Goal: Task Accomplishment & Management: Complete application form

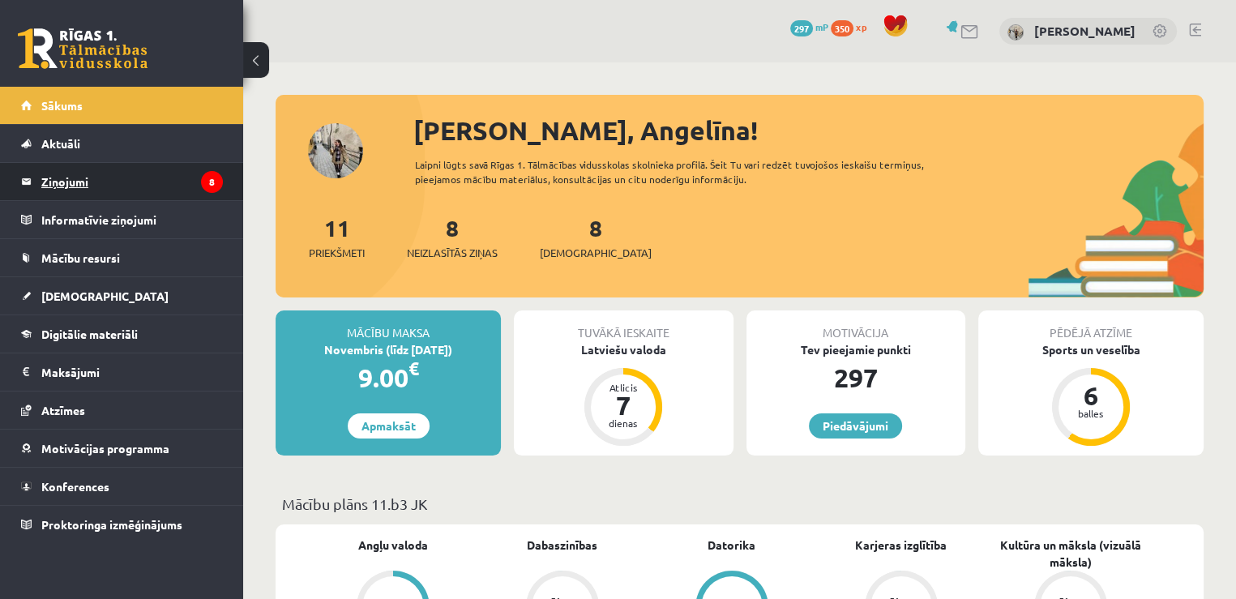
click at [162, 189] on legend "Ziņojumi 8" at bounding box center [132, 181] width 182 height 37
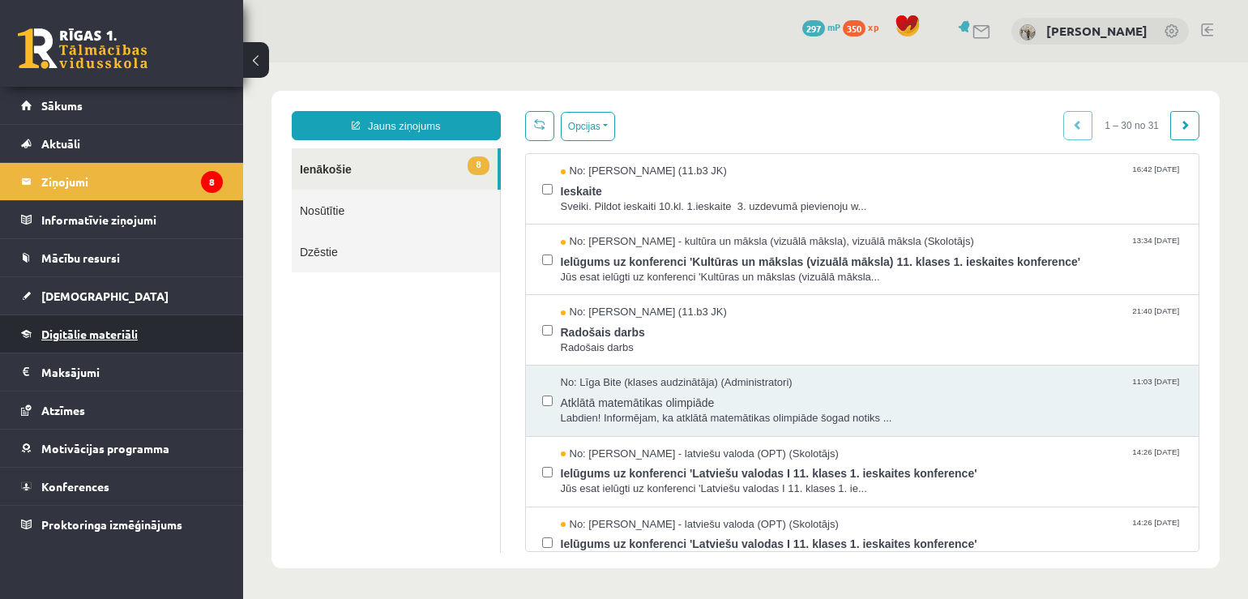
click at [62, 334] on span "Digitālie materiāli" at bounding box center [89, 334] width 96 height 15
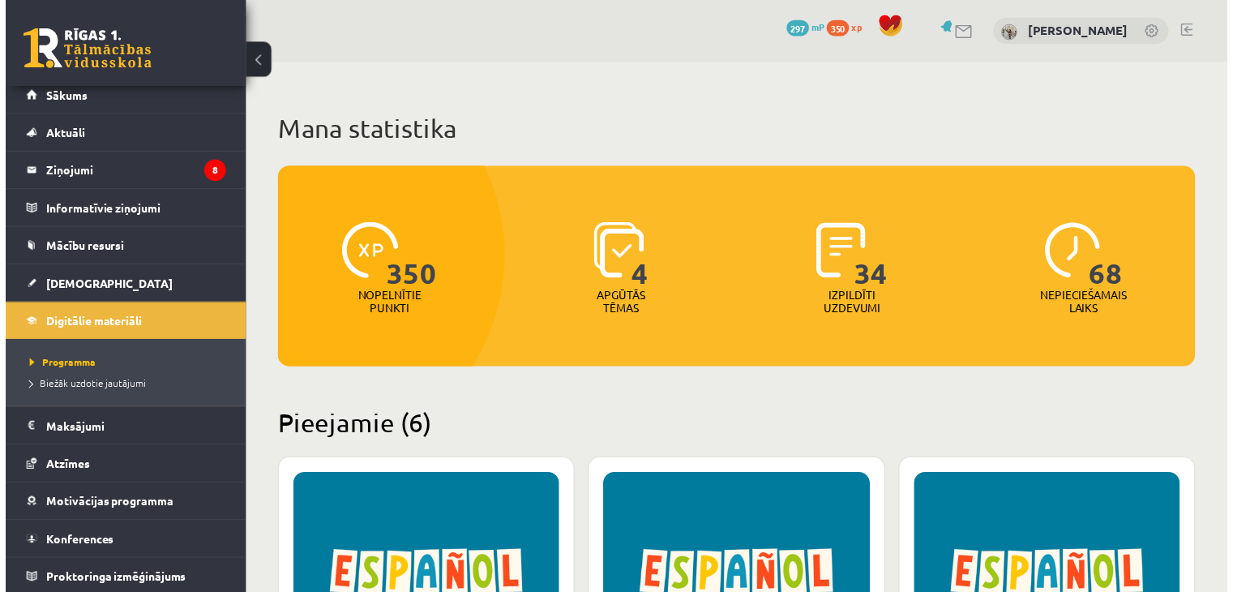
scroll to position [10, 0]
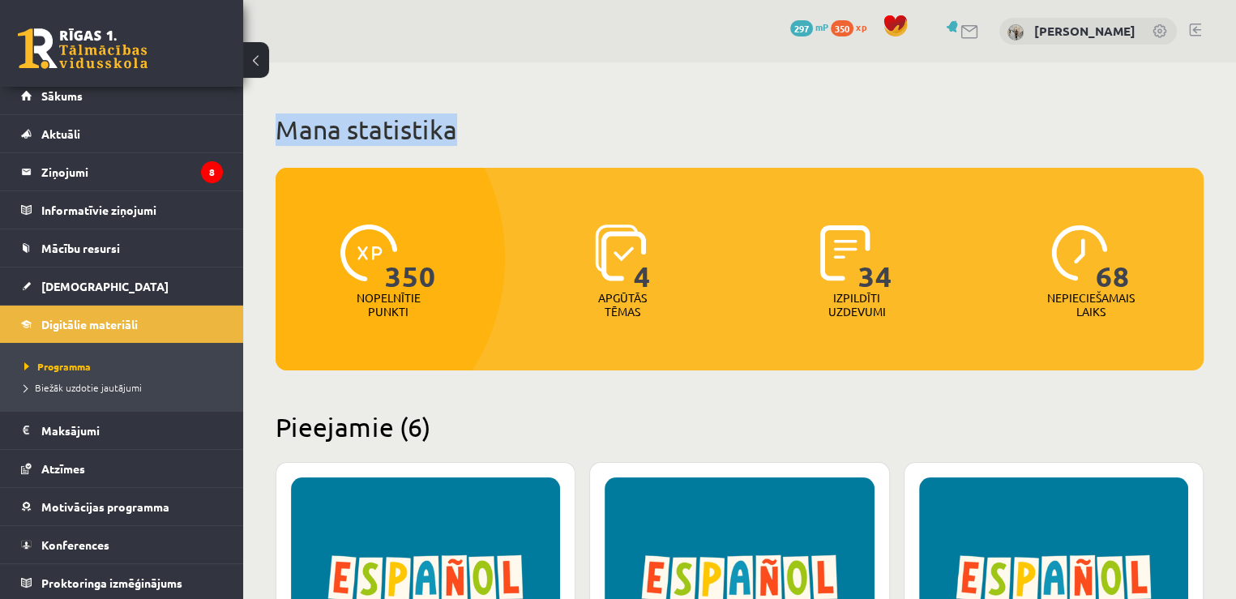
drag, startPoint x: 1064, startPoint y: 105, endPoint x: 1161, endPoint y: -48, distance: 180.3
click at [1161, 0] on html "0 Dāvanas 297 mP 350 xp [PERSON_NAME] Sākums Aktuāli Kā mācīties eSKOLĀ Kontakt…" at bounding box center [618, 299] width 1236 height 599
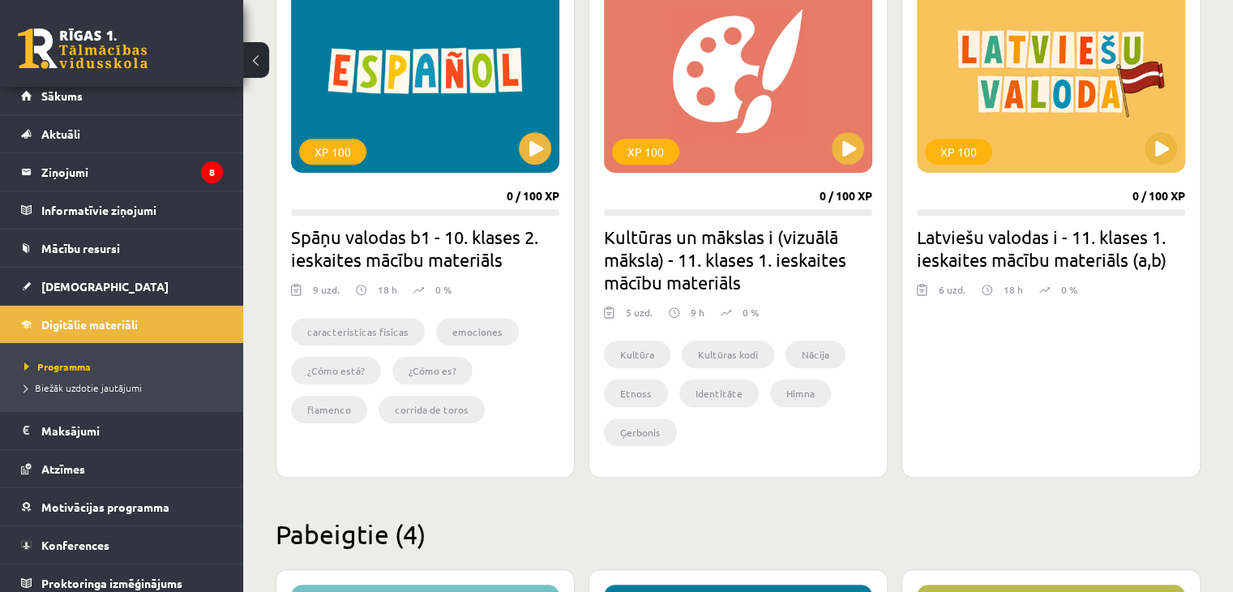
scroll to position [1018, 0]
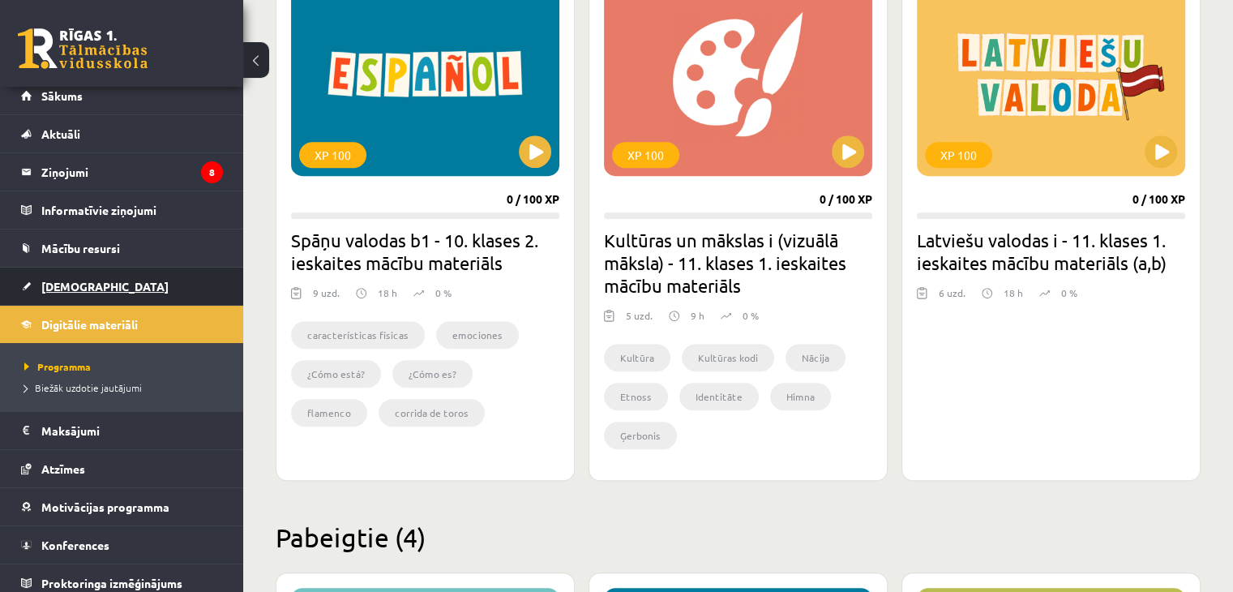
click at [62, 291] on link "[DEMOGRAPHIC_DATA]" at bounding box center [122, 285] width 202 height 37
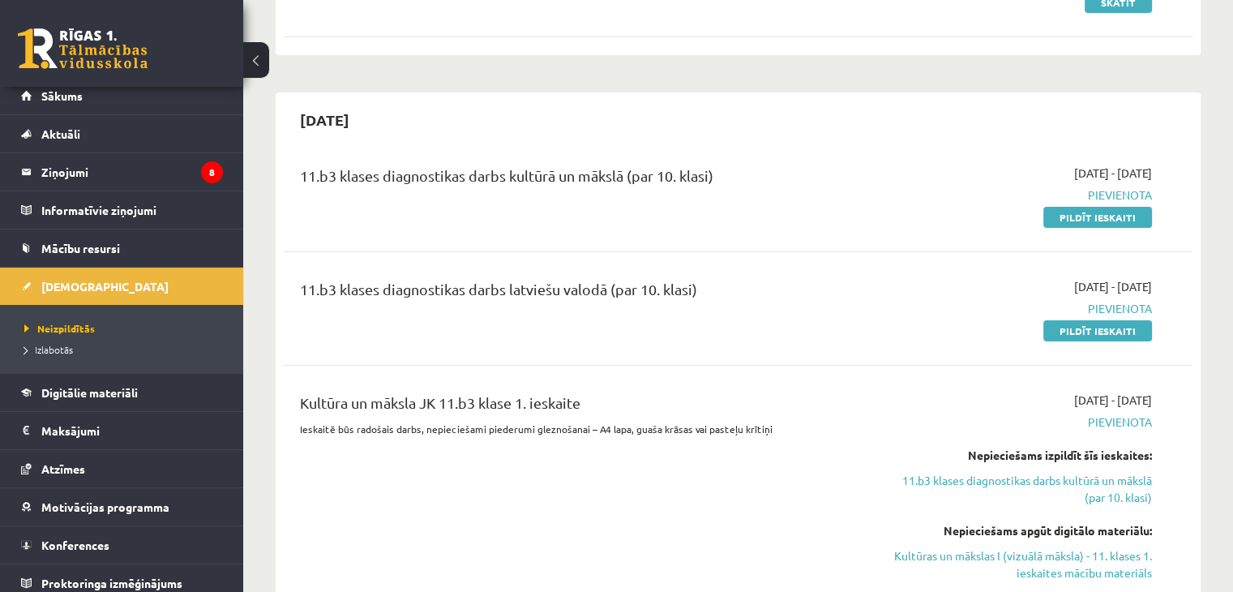
scroll to position [255, 0]
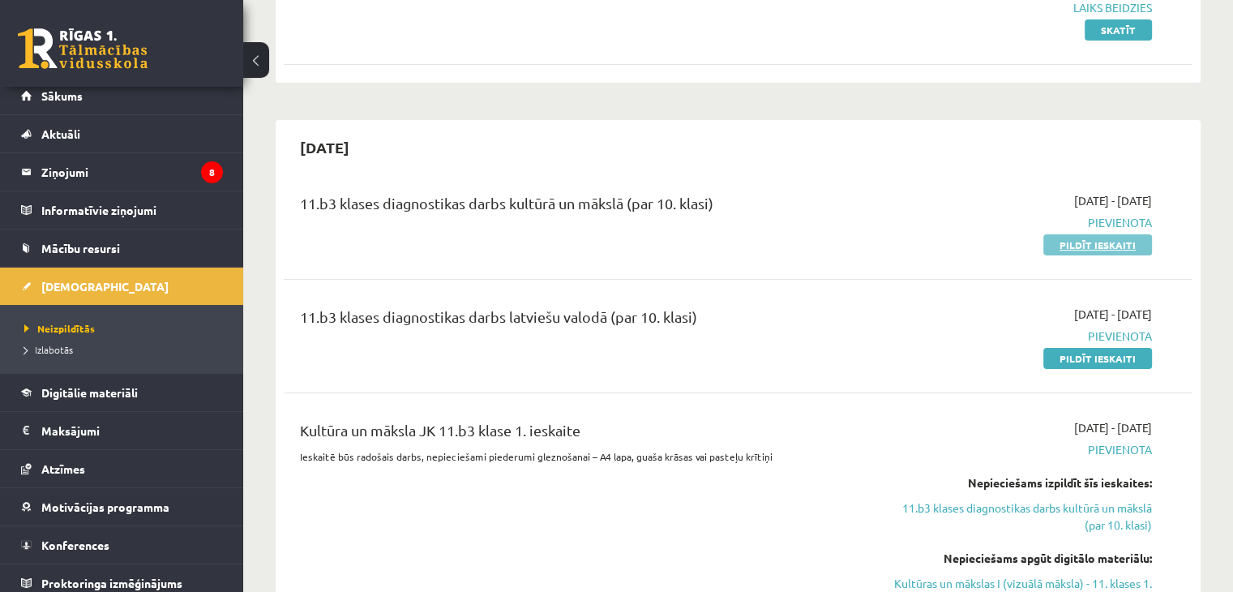
click at [1106, 238] on link "Pildīt ieskaiti" at bounding box center [1097, 244] width 109 height 21
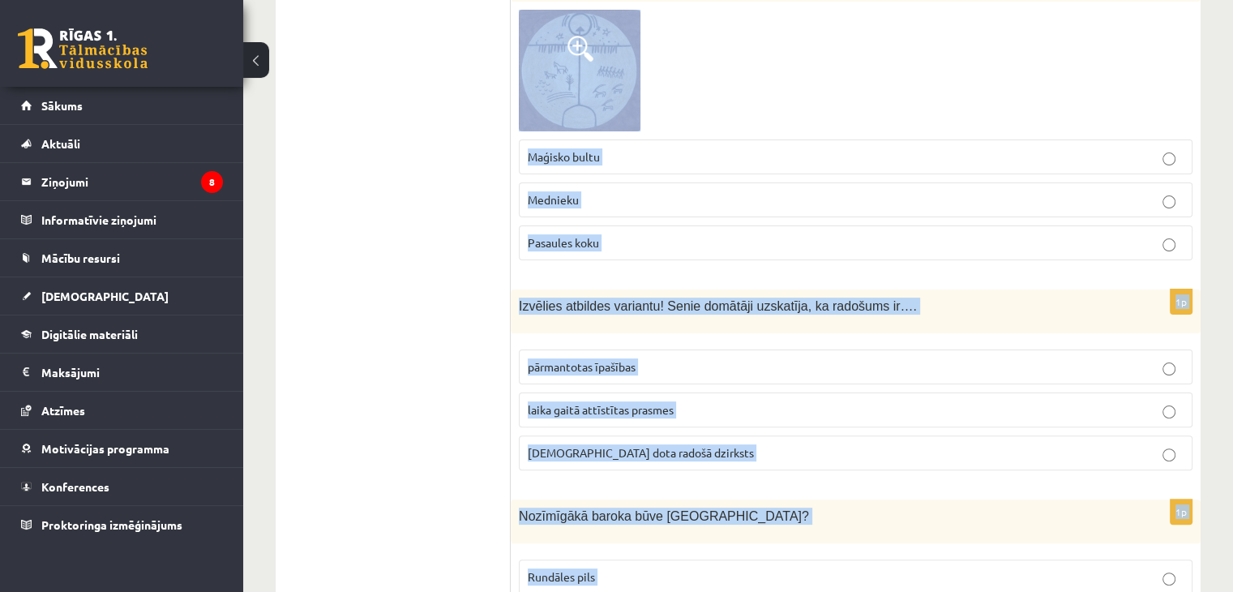
scroll to position [6570, 0]
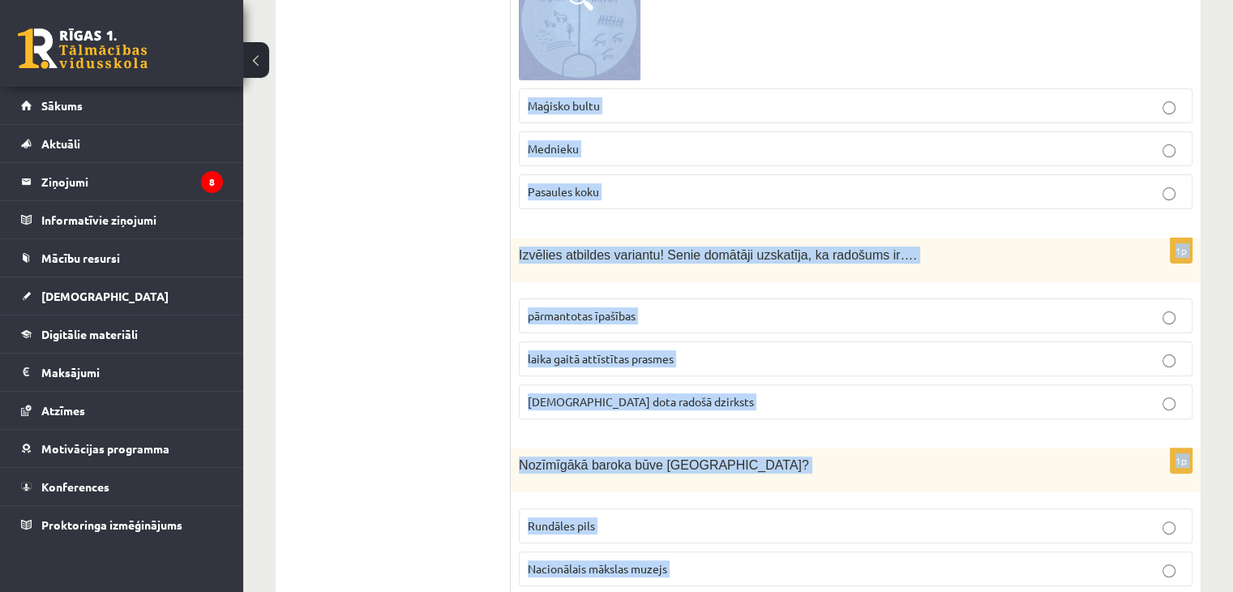
drag, startPoint x: 519, startPoint y: 167, endPoint x: 845, endPoint y: 629, distance: 565.8
copy form "Lore ipsum dolorsitame consec 2.adipisci? Elitsed doeiu temp. Incidid Utlab etd…"
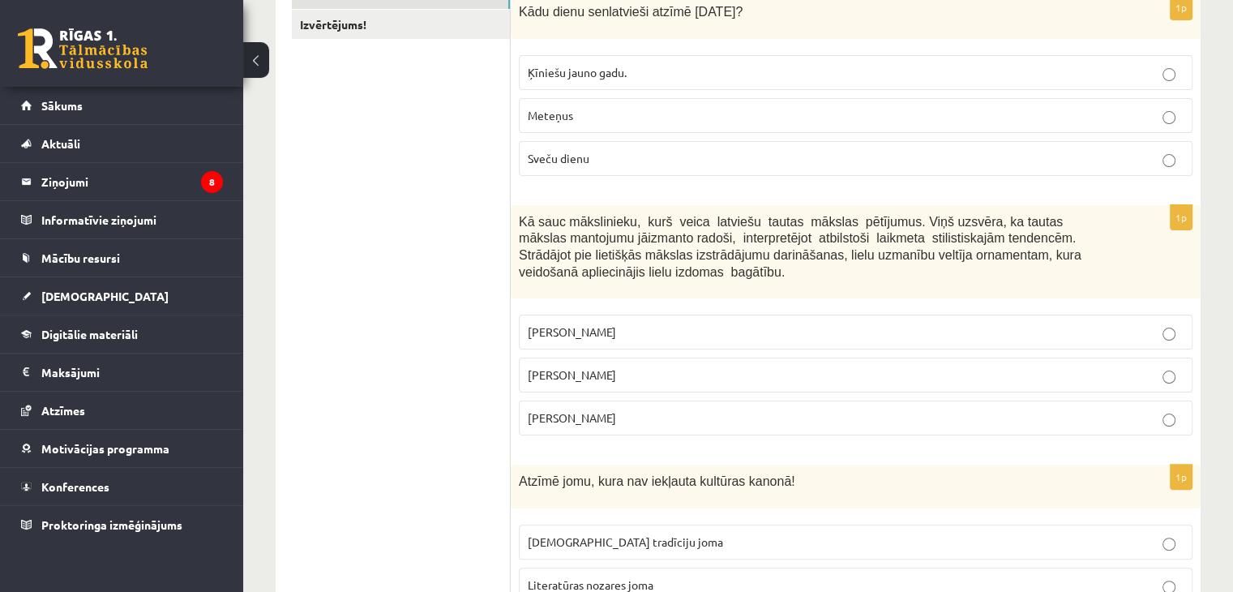
scroll to position [328, 0]
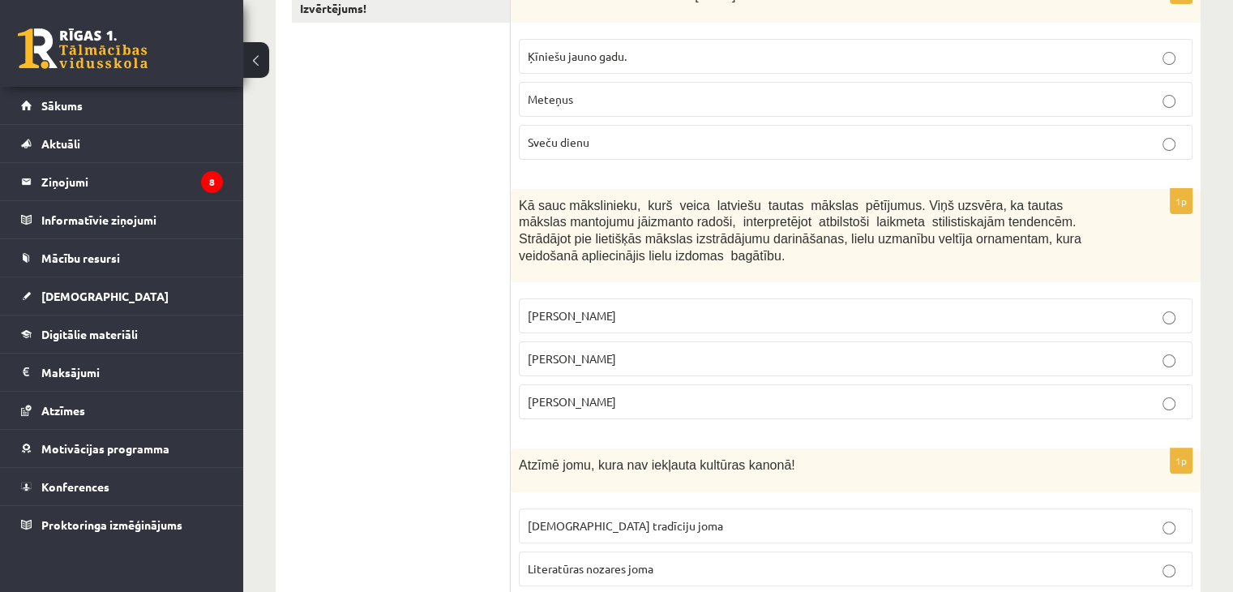
click at [1138, 151] on label "Sveču dienu" at bounding box center [856, 142] width 674 height 35
click at [695, 345] on label "[PERSON_NAME]" at bounding box center [856, 358] width 674 height 35
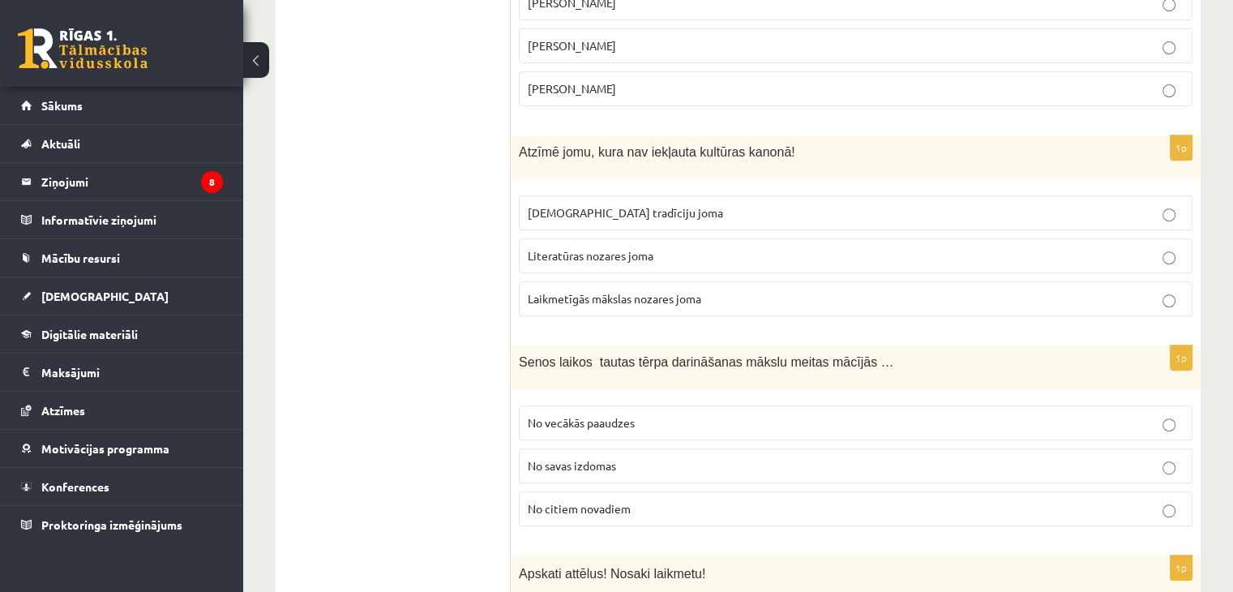
scroll to position [757, 0]
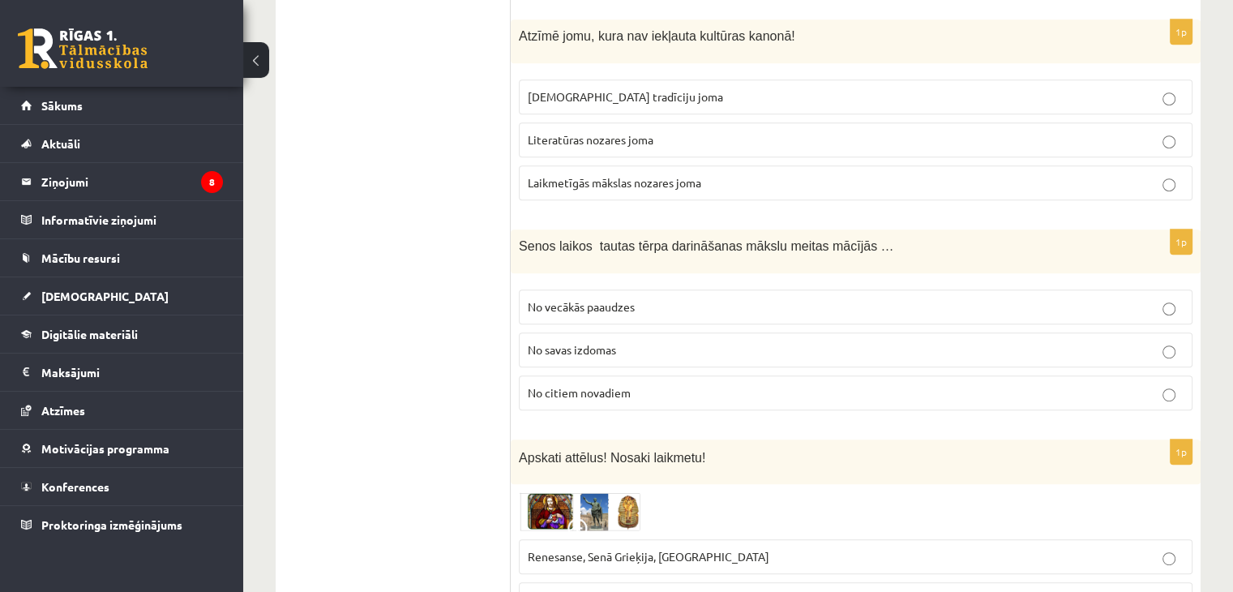
click at [584, 310] on p "No vecākās paaudzes" at bounding box center [856, 306] width 656 height 17
click at [614, 179] on span "Laikmetīgās mākslas nozares joma" at bounding box center [614, 182] width 173 height 15
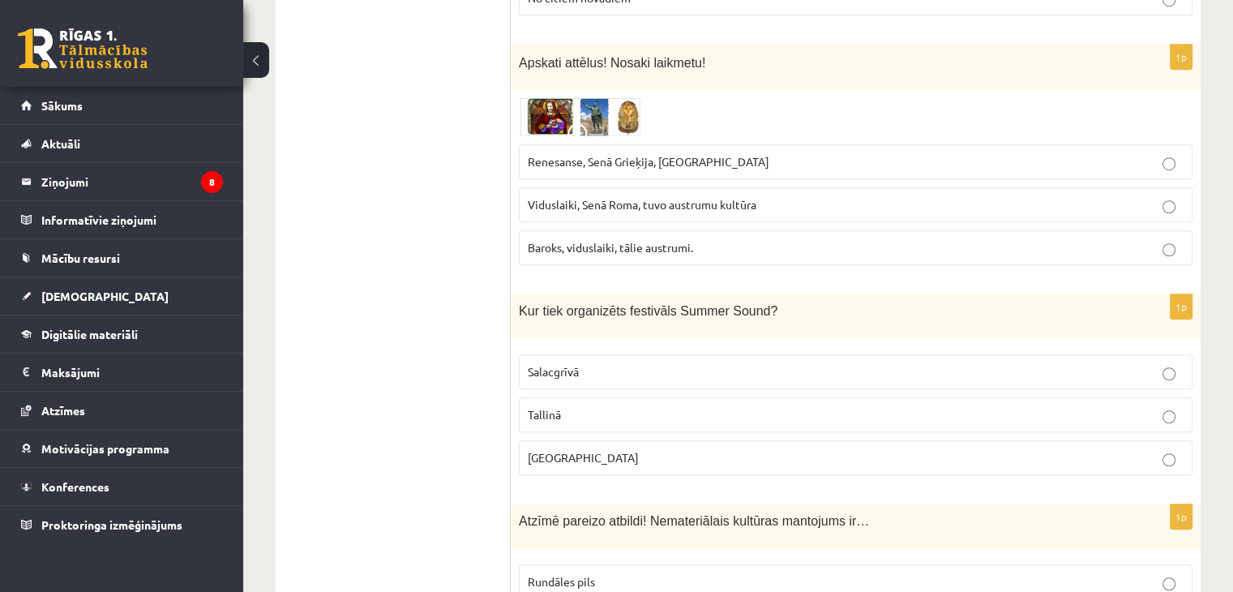
scroll to position [1161, 0]
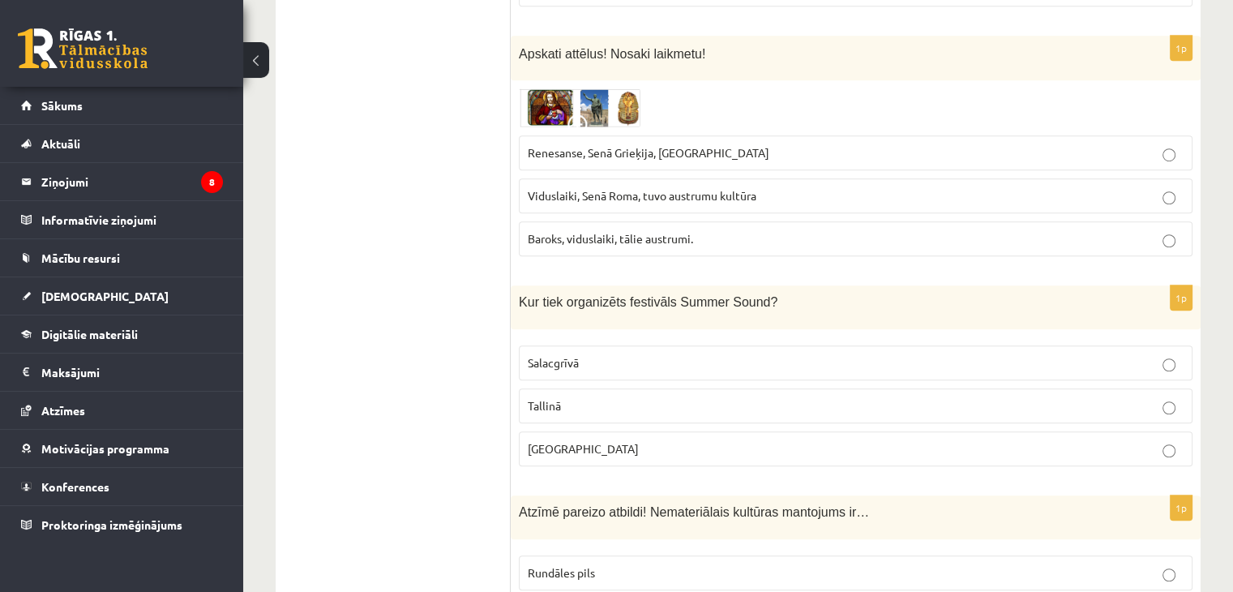
click at [661, 165] on label "Renesanse, Senā Grieķija, [GEOGRAPHIC_DATA]" at bounding box center [856, 152] width 674 height 35
click at [577, 433] on label "[GEOGRAPHIC_DATA]" at bounding box center [856, 448] width 674 height 35
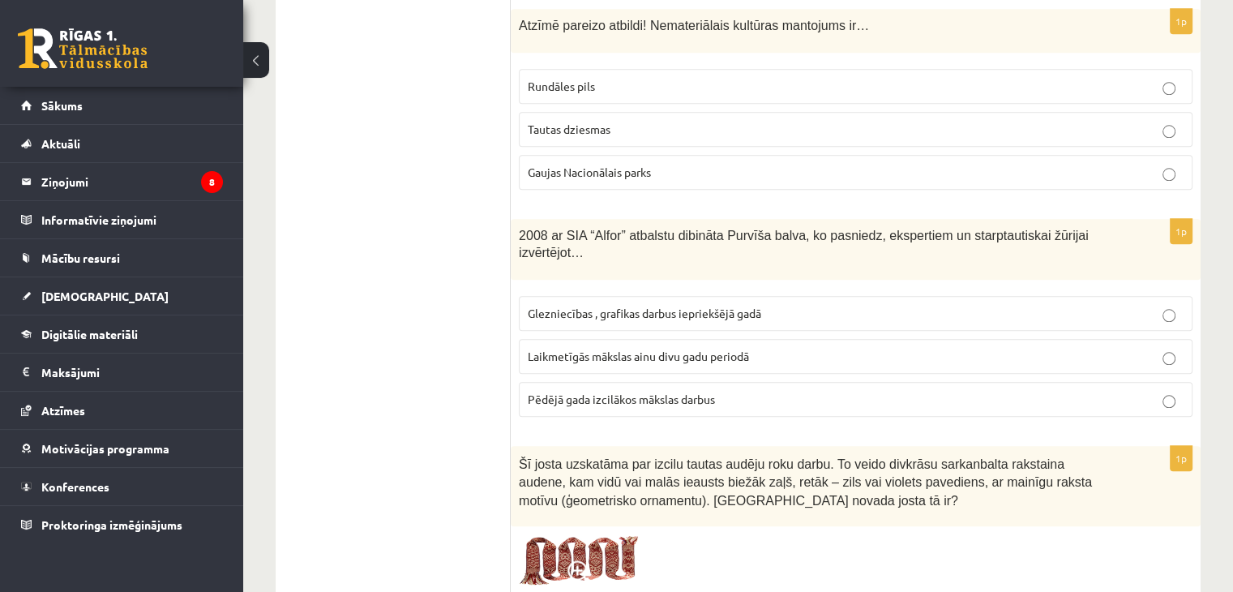
scroll to position [1638, 0]
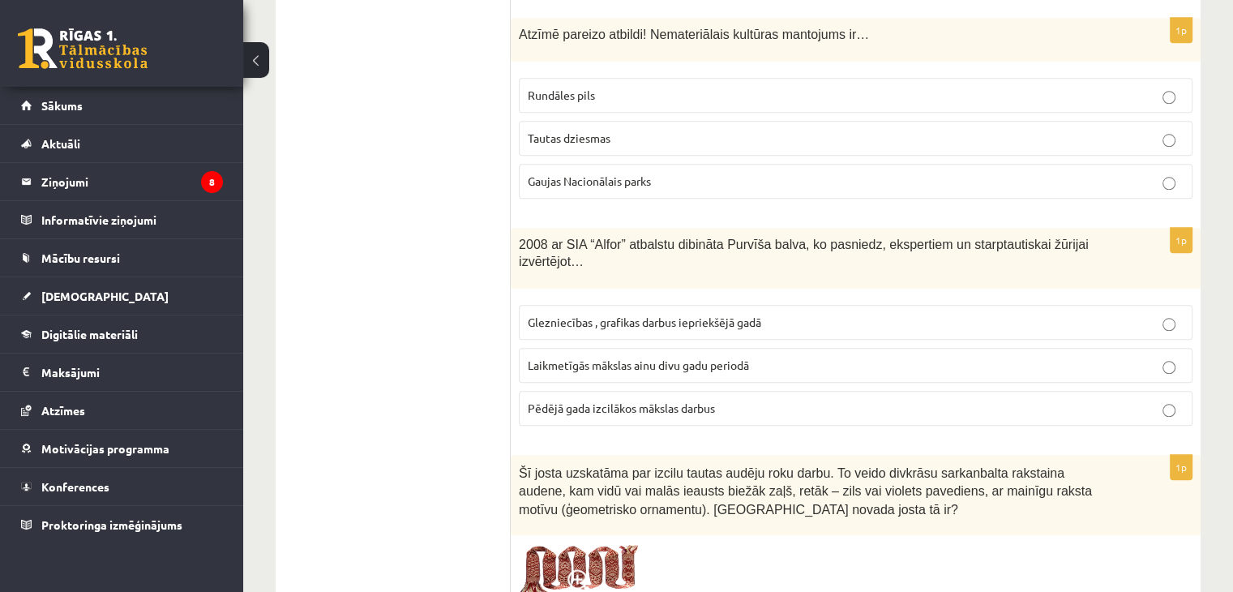
click at [1005, 121] on label "Tautas dziesmas" at bounding box center [856, 138] width 674 height 35
click at [691, 357] on span "Laikmetīgās mākslas ainu divu gadu periodā" at bounding box center [638, 364] width 221 height 15
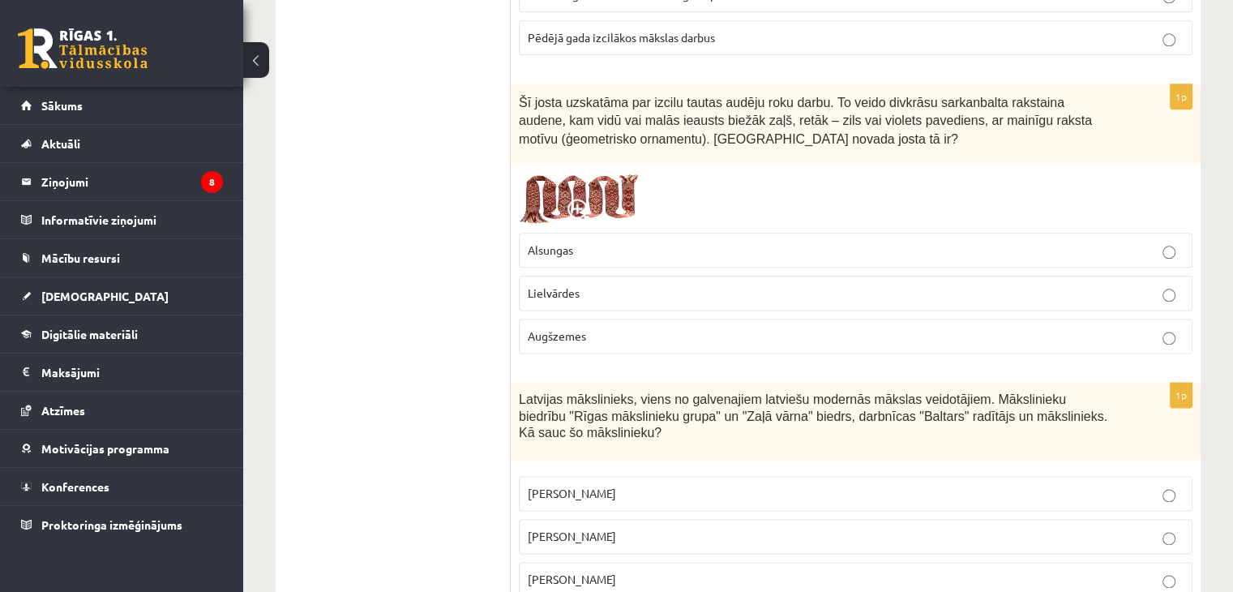
scroll to position [1975, 0]
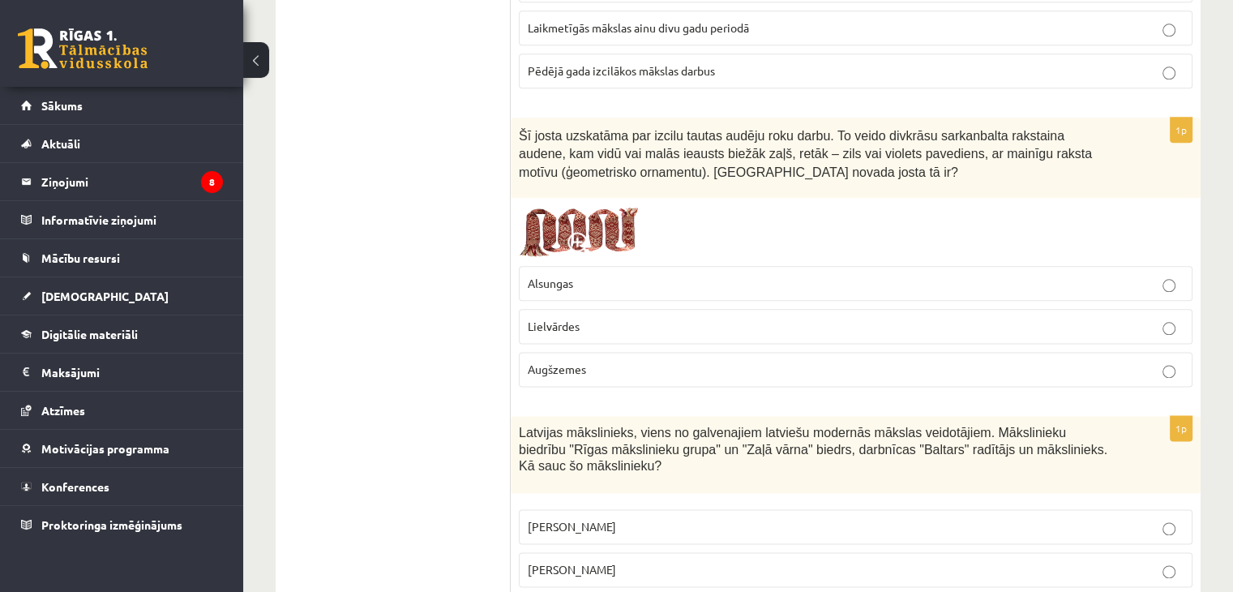
click at [684, 318] on p "Lielvārdes" at bounding box center [856, 326] width 656 height 17
click at [615, 561] on p "[PERSON_NAME]" at bounding box center [856, 569] width 656 height 17
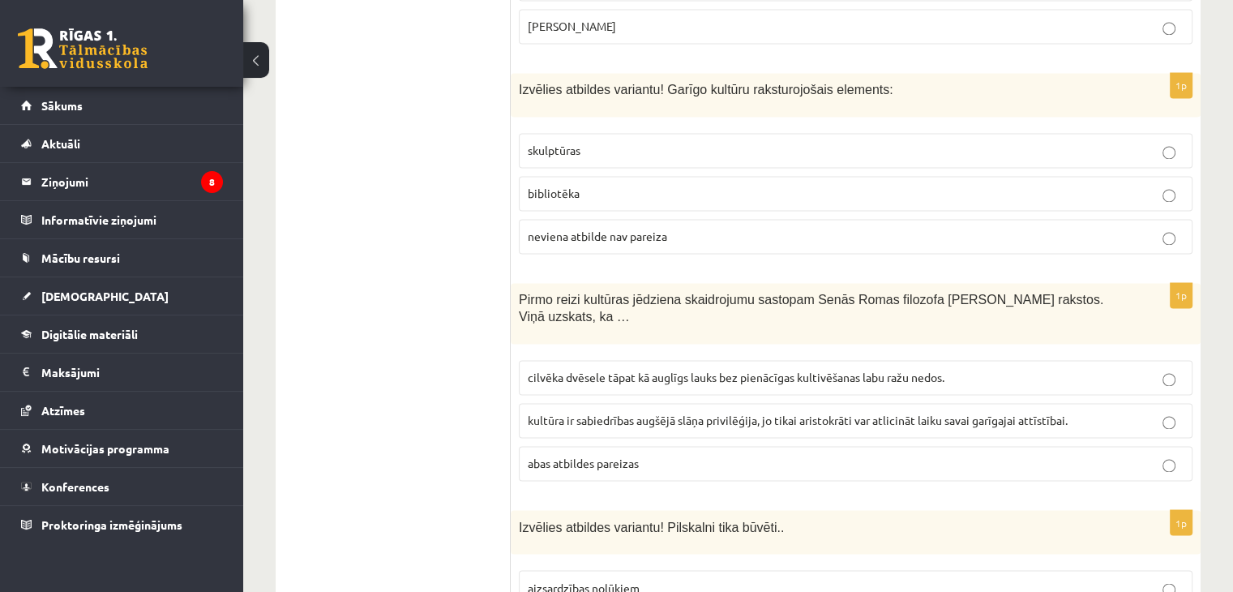
scroll to position [2536, 0]
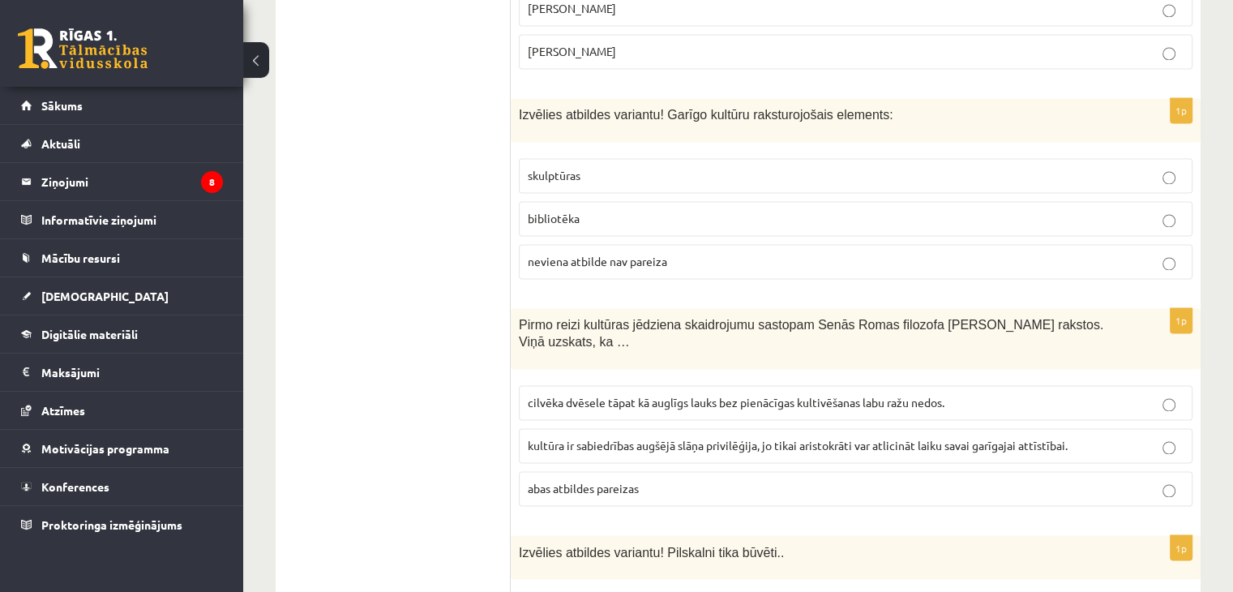
click at [606, 210] on p "bibliotēka" at bounding box center [856, 218] width 656 height 17
click at [610, 395] on span "cilvēka dvēsele tāpat kā auglīgs lauks bez pienācīgas kultivēšanas labu ražu ne…" at bounding box center [736, 402] width 417 height 15
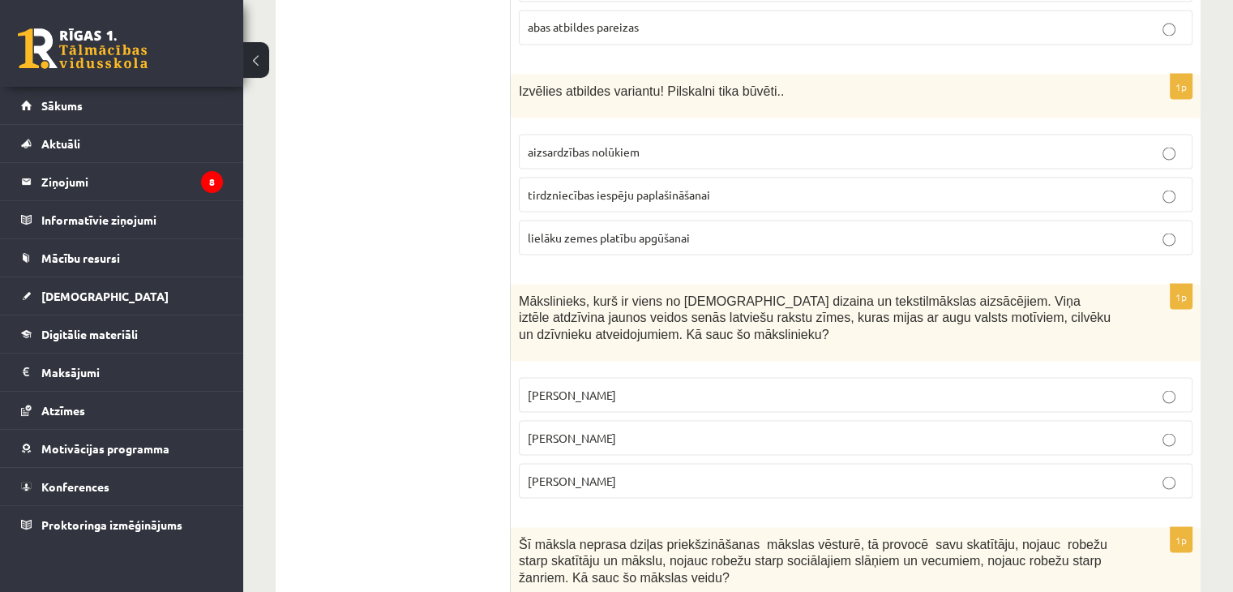
scroll to position [2989, 0]
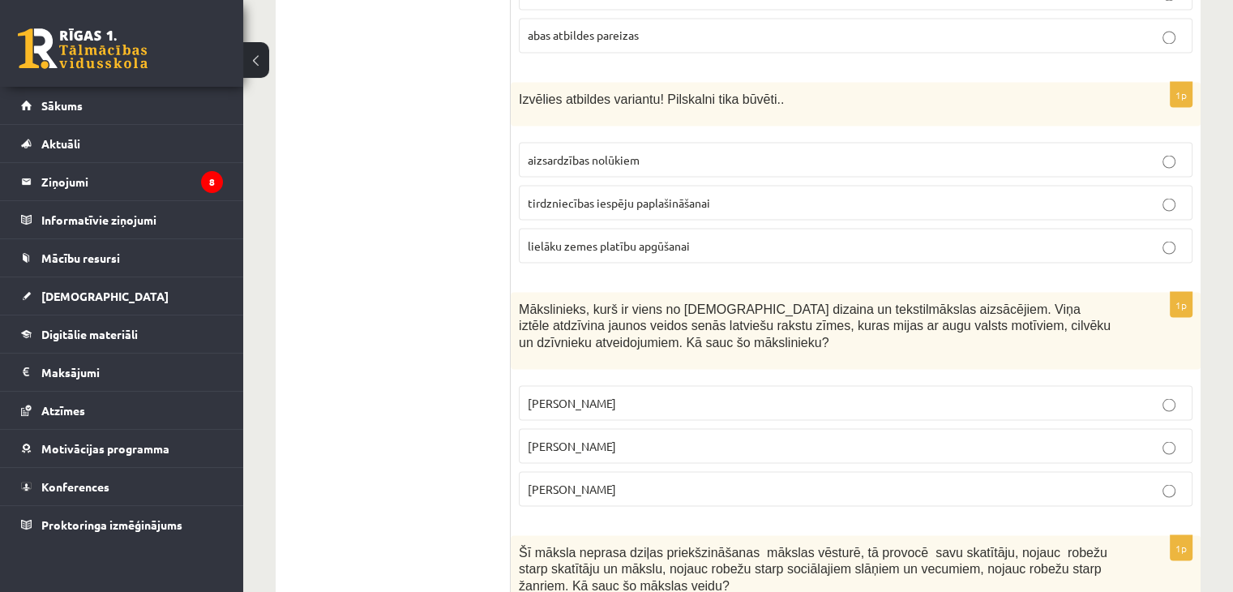
click at [615, 142] on label "aizsardzības nolūkiem" at bounding box center [856, 159] width 674 height 35
click at [627, 394] on p "[PERSON_NAME]" at bounding box center [856, 402] width 656 height 17
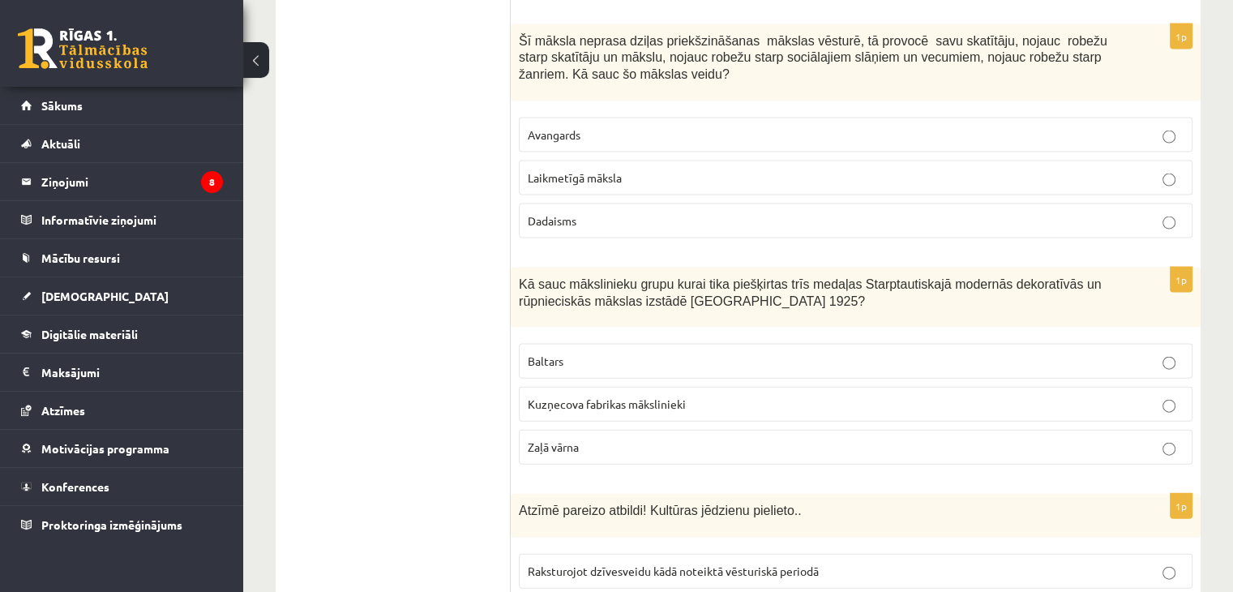
scroll to position [3484, 0]
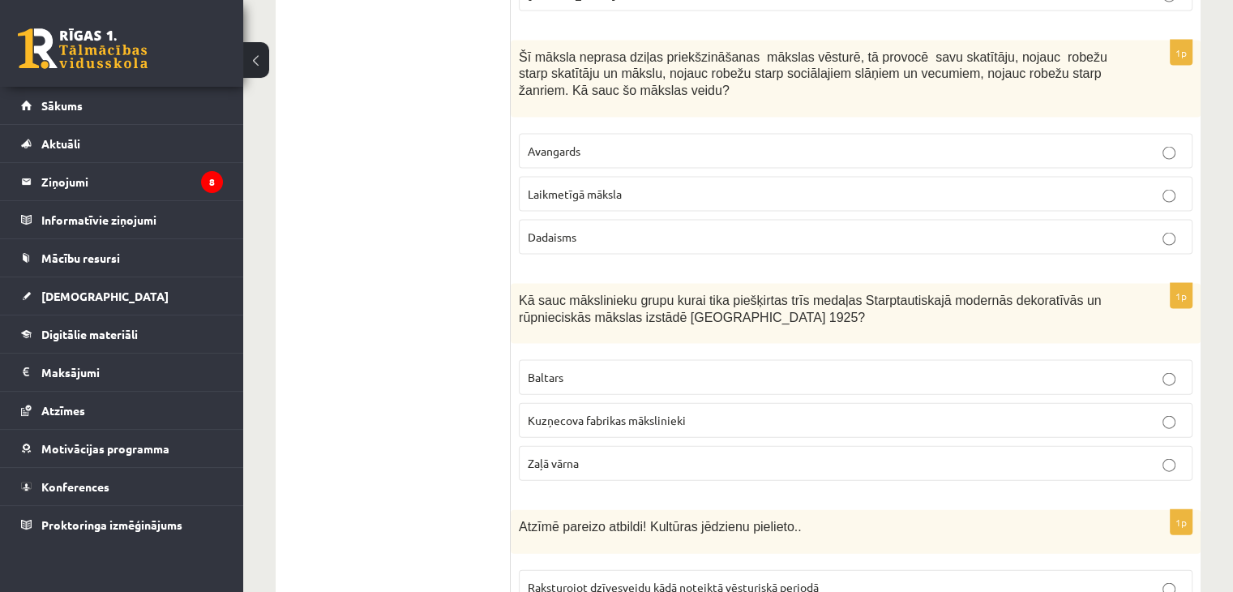
click at [626, 177] on label "Laikmetīgā māksla" at bounding box center [856, 194] width 674 height 35
click at [581, 369] on p "Baltars" at bounding box center [856, 377] width 656 height 17
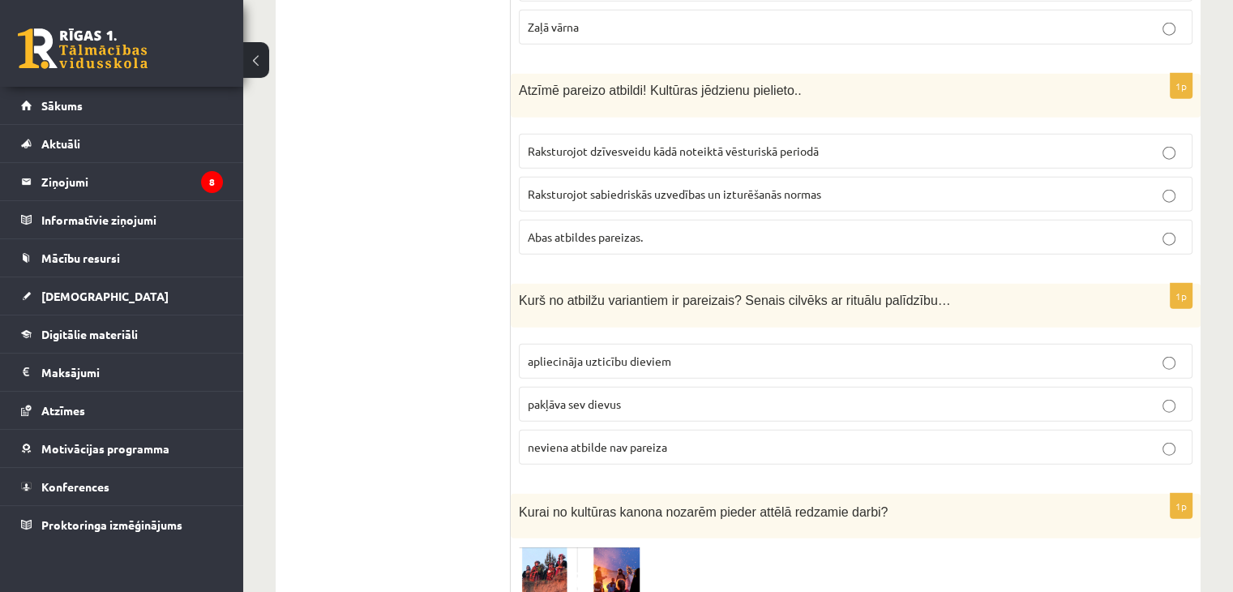
scroll to position [3879, 0]
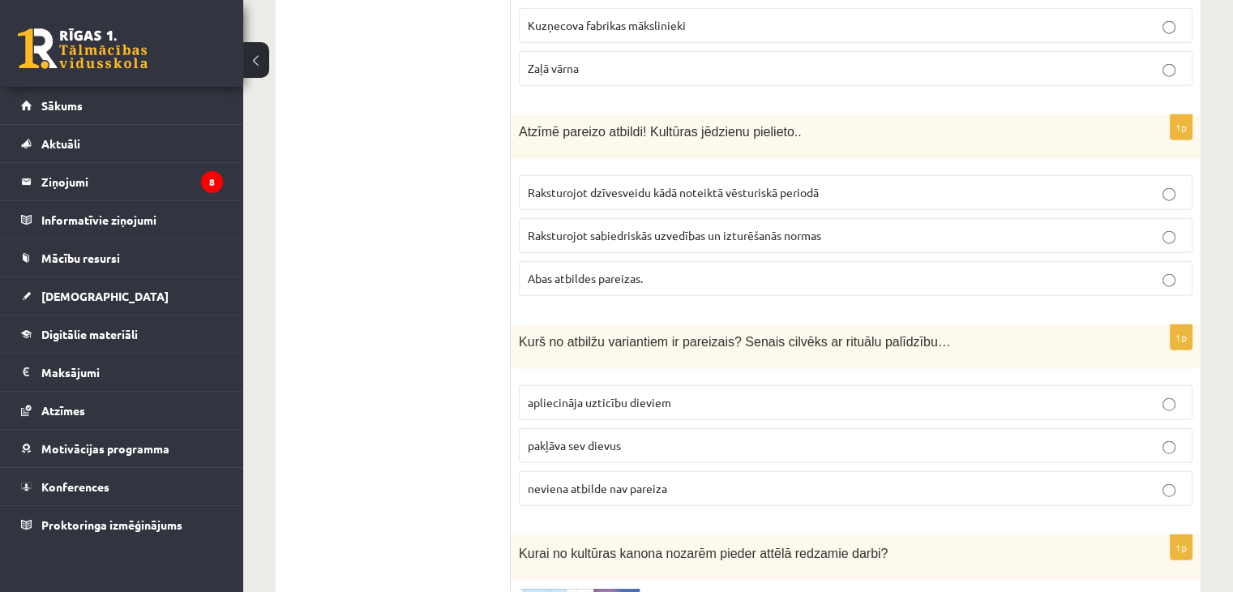
click at [781, 270] on p "Abas atbildes pareizas." at bounding box center [856, 278] width 656 height 17
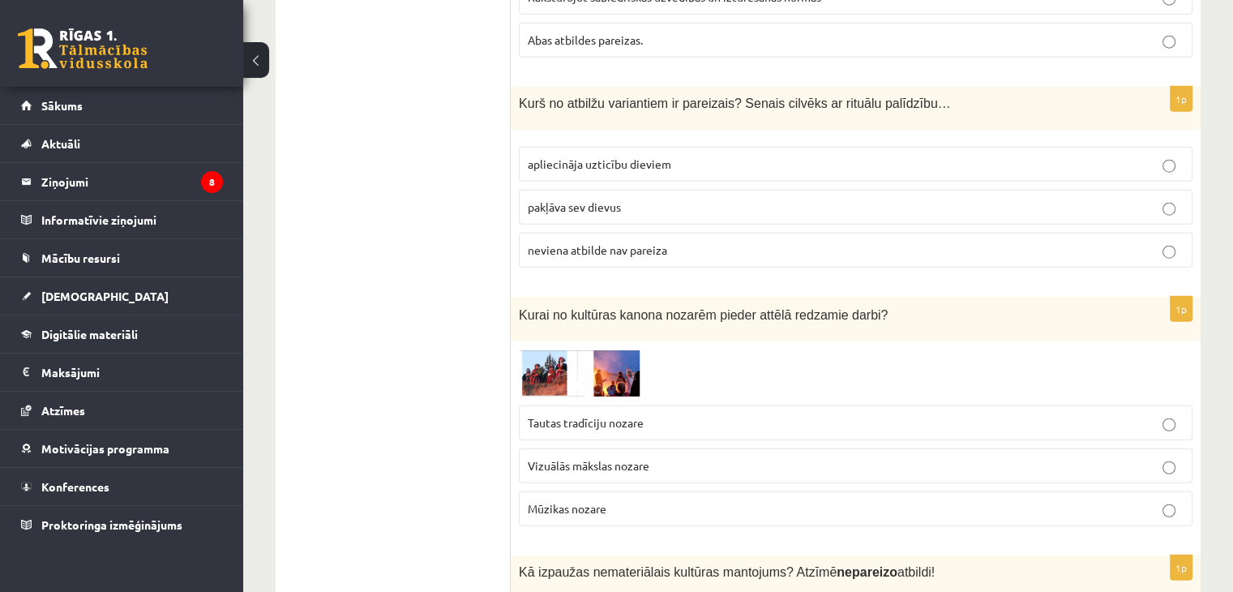
scroll to position [4117, 0]
click at [658, 147] on label "apliecināja uzticību dieviem" at bounding box center [856, 164] width 674 height 35
click at [656, 414] on p "Tautas tradīciju nozare" at bounding box center [856, 422] width 656 height 17
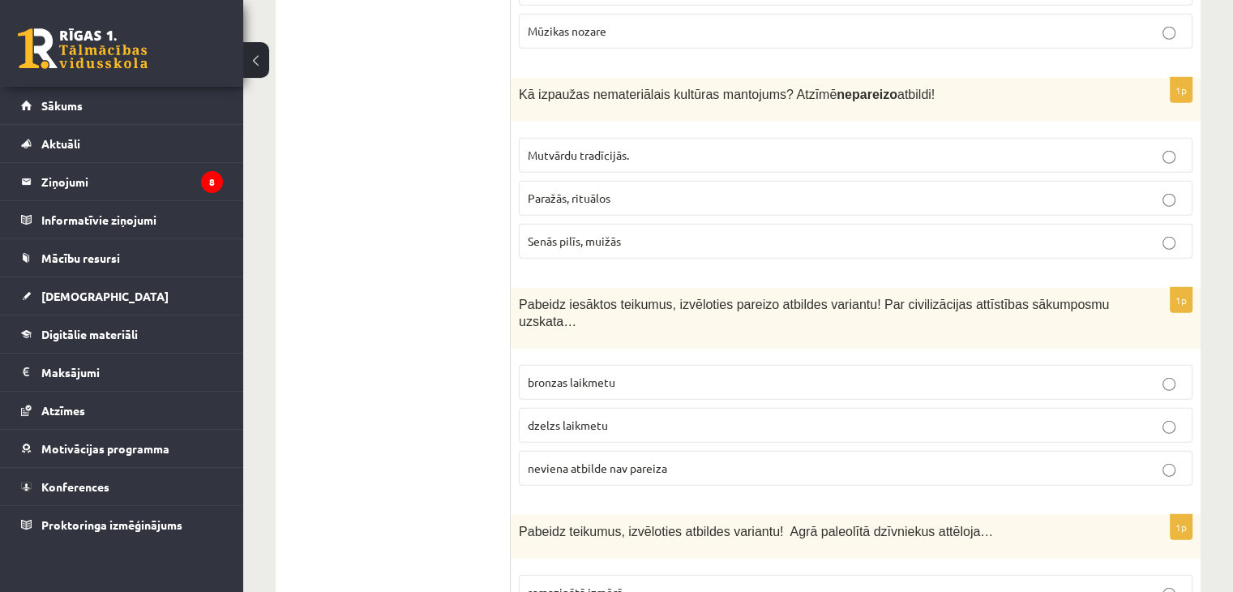
scroll to position [4578, 0]
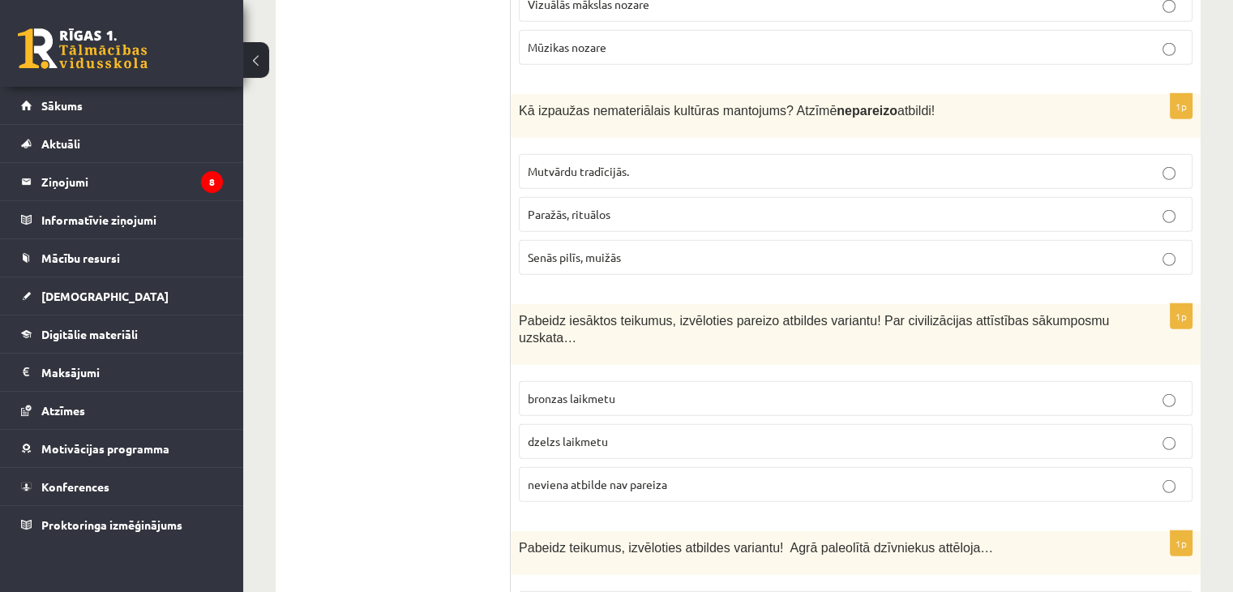
click at [598, 250] on span "Senās pilīs, muižās" at bounding box center [574, 257] width 93 height 15
click at [643, 477] on span "neviena atbilde nav pareiza" at bounding box center [597, 484] width 139 height 15
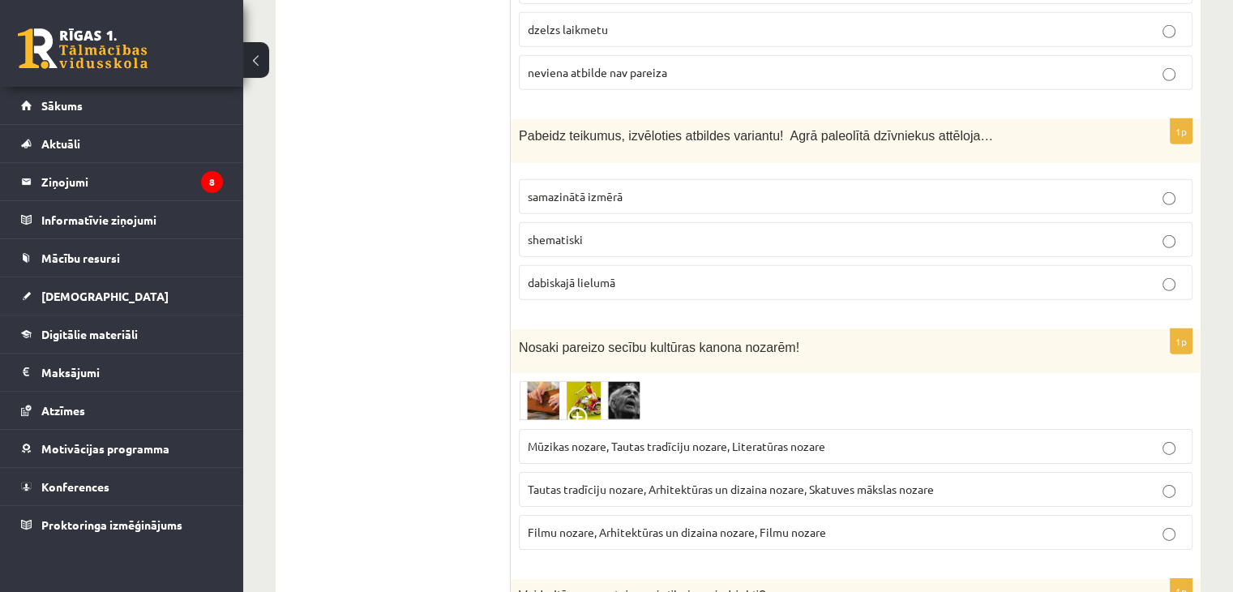
scroll to position [4957, 0]
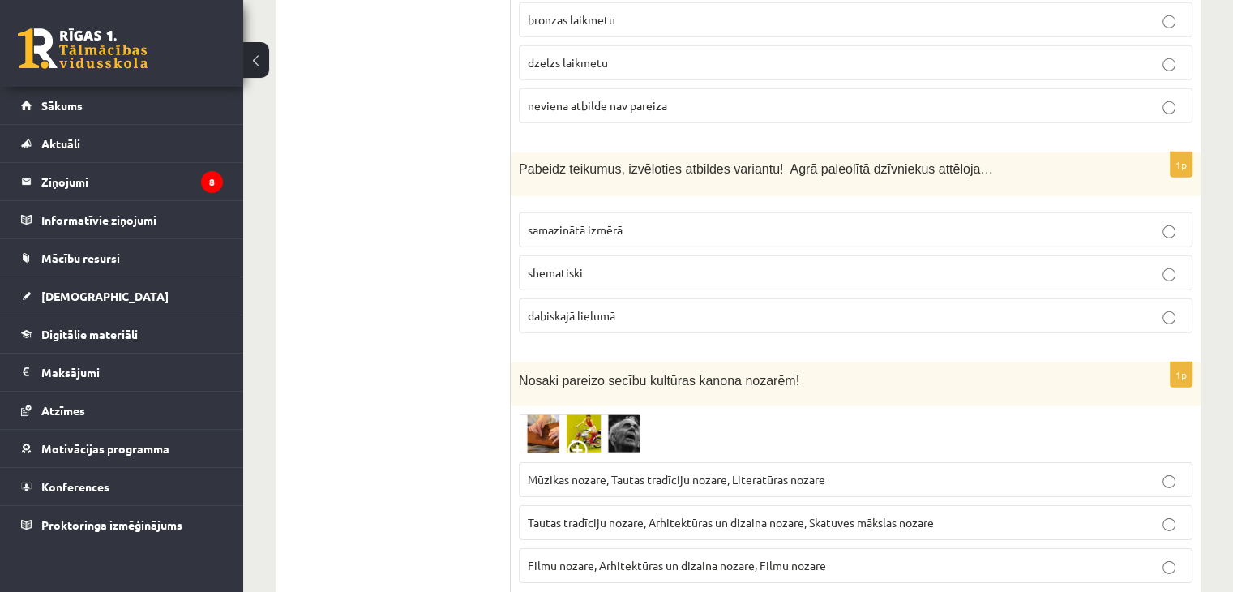
click at [670, 307] on p "dabiskajā lielumā" at bounding box center [856, 315] width 656 height 17
click at [623, 515] on span "Tautas tradīciju nozare, Arhitektūras un dizaina nozare, Skatuves mākslas nozare" at bounding box center [731, 522] width 406 height 15
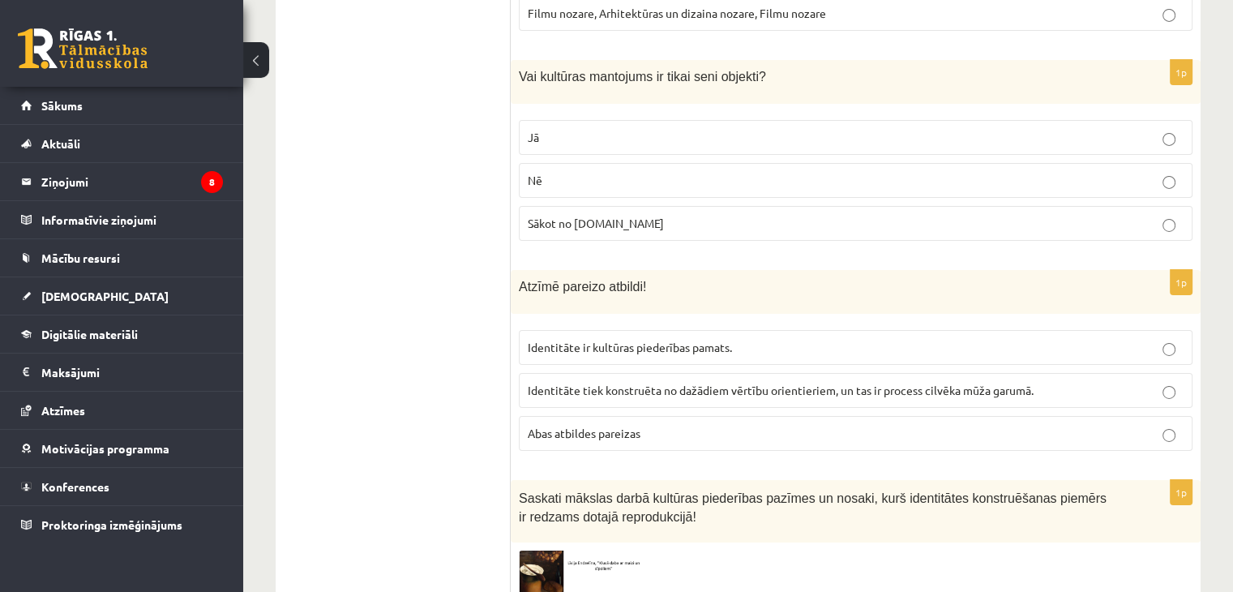
scroll to position [5492, 0]
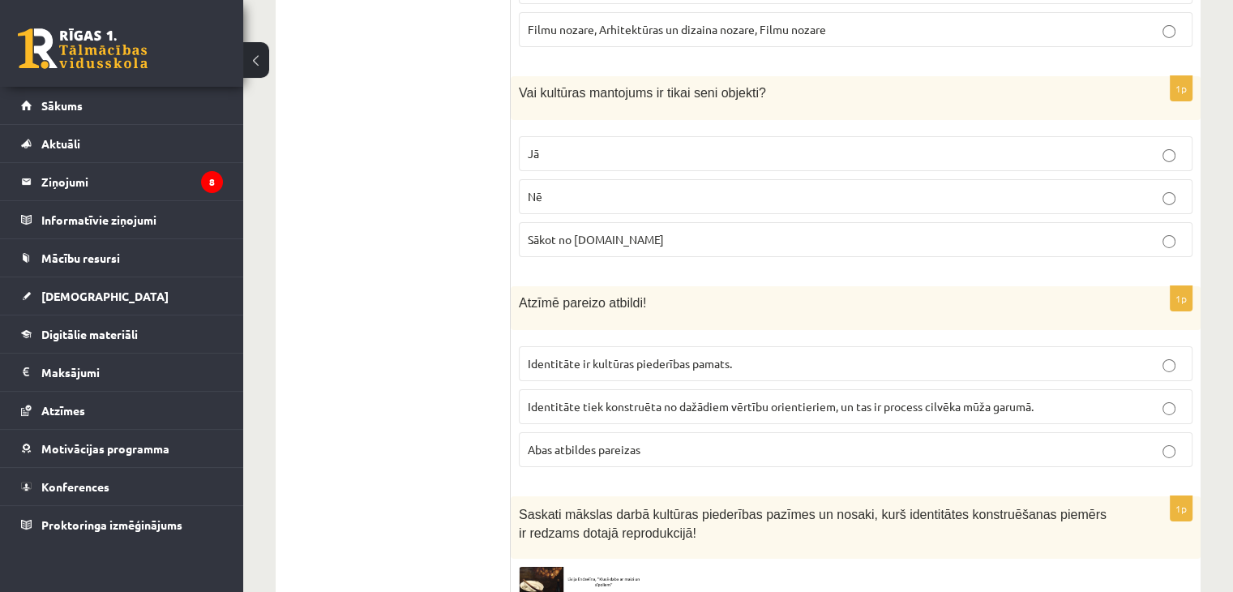
click at [618, 188] on p "Nē" at bounding box center [856, 196] width 656 height 17
click at [691, 432] on label "Abas atbildes pareizas" at bounding box center [856, 449] width 674 height 35
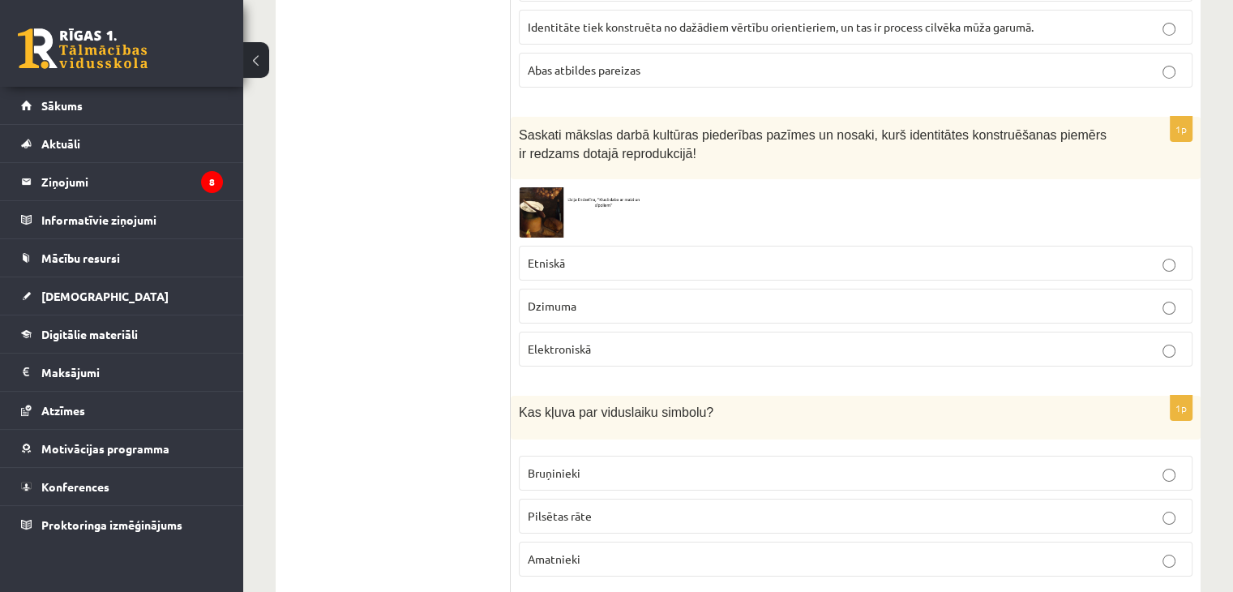
scroll to position [5855, 0]
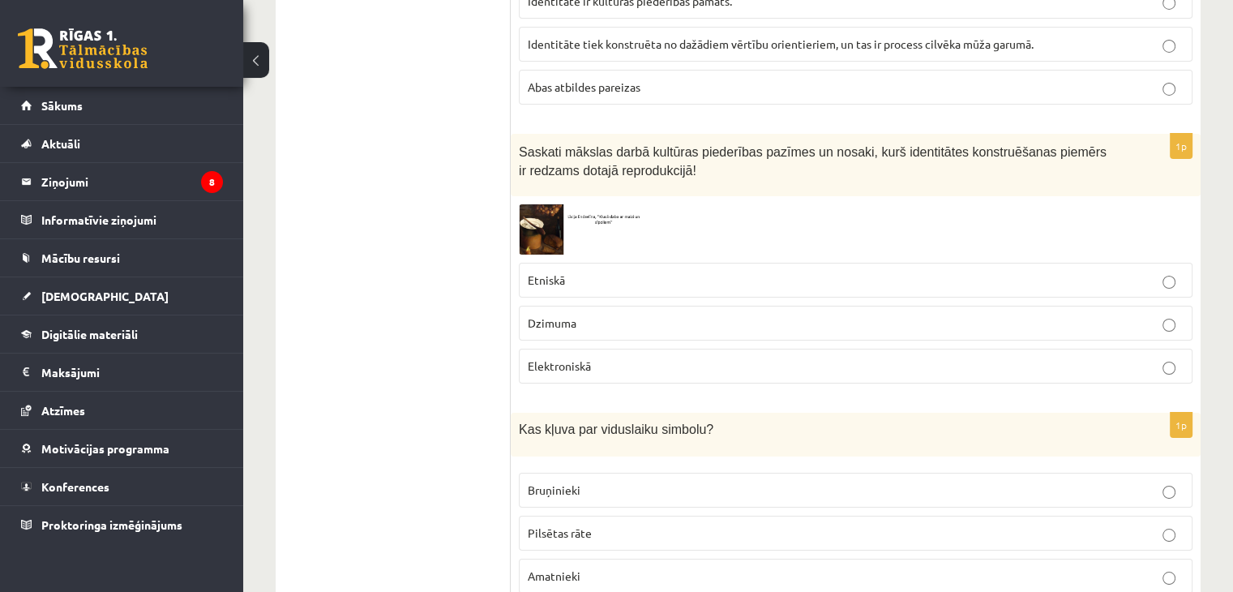
click at [610, 263] on label "Etniskā" at bounding box center [856, 280] width 674 height 35
click at [644, 481] on p "Bruņinieki" at bounding box center [856, 489] width 656 height 17
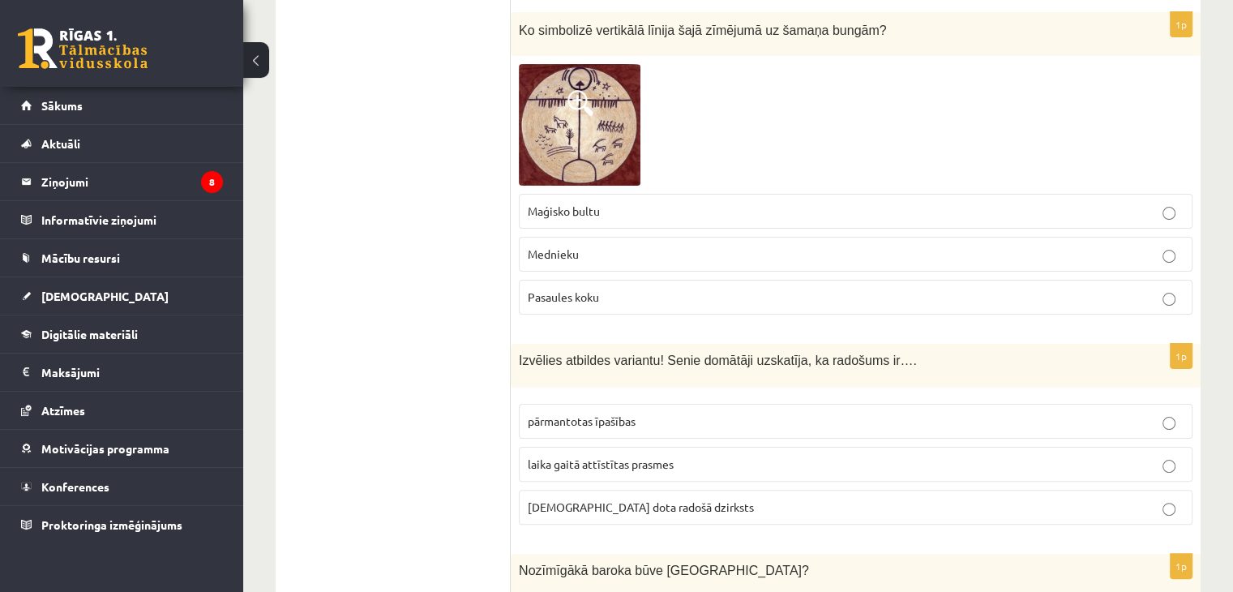
scroll to position [6570, 0]
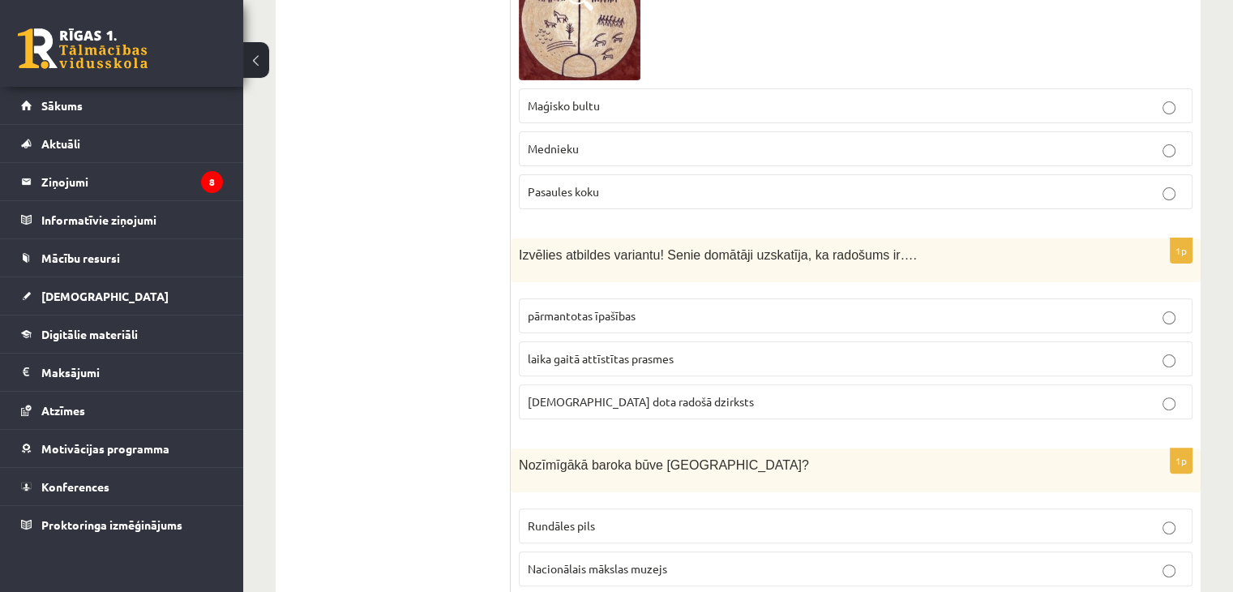
click at [618, 183] on p "Pasaules koku" at bounding box center [856, 191] width 656 height 17
click at [605, 384] on label "[DEMOGRAPHIC_DATA] dota radošā dzirksts" at bounding box center [856, 401] width 674 height 35
click at [873, 517] on p "Rundāles pils" at bounding box center [856, 525] width 656 height 17
click at [989, 350] on p "laika gaitā attīstītas prasmes" at bounding box center [856, 358] width 656 height 17
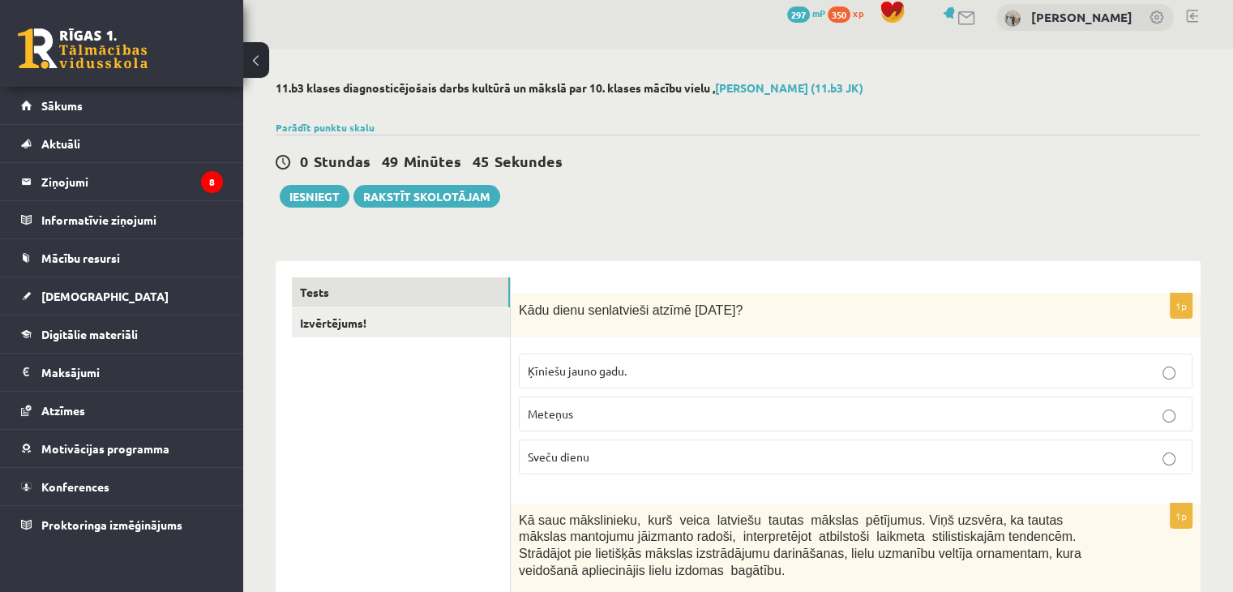
scroll to position [23, 0]
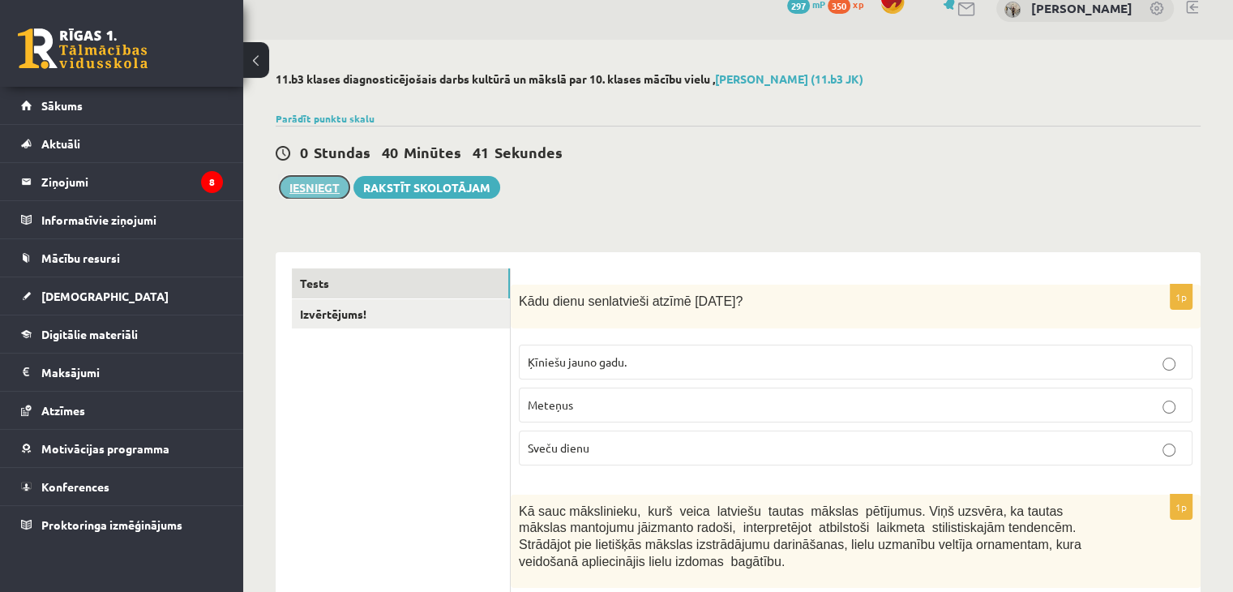
click at [336, 190] on button "Iesniegt" at bounding box center [315, 187] width 70 height 23
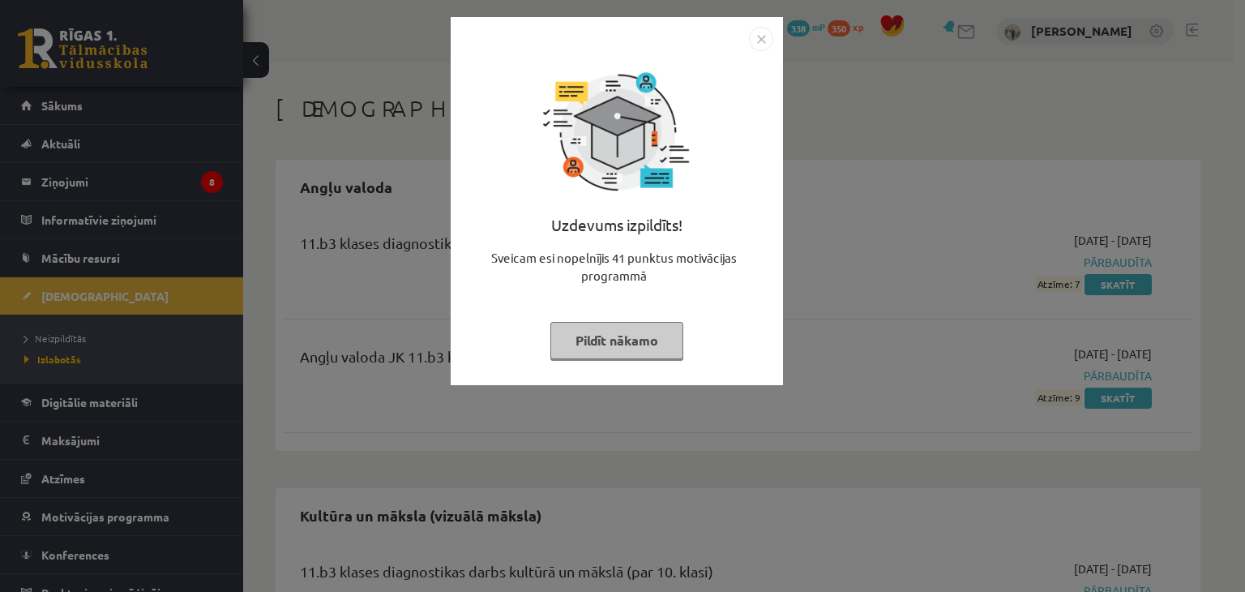
click at [640, 344] on button "Pildīt nākamo" at bounding box center [616, 340] width 133 height 37
